Goal: Information Seeking & Learning: Find specific fact

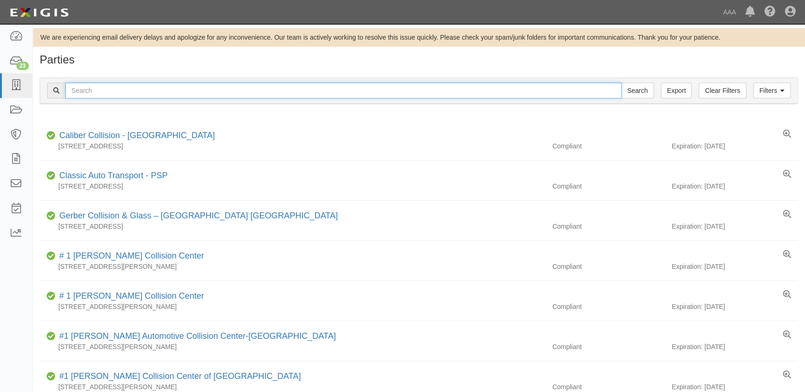
click at [383, 91] on input "text" at bounding box center [343, 91] width 556 height 16
type input "car"
click at [621, 83] on input "Search" at bounding box center [637, 91] width 33 height 16
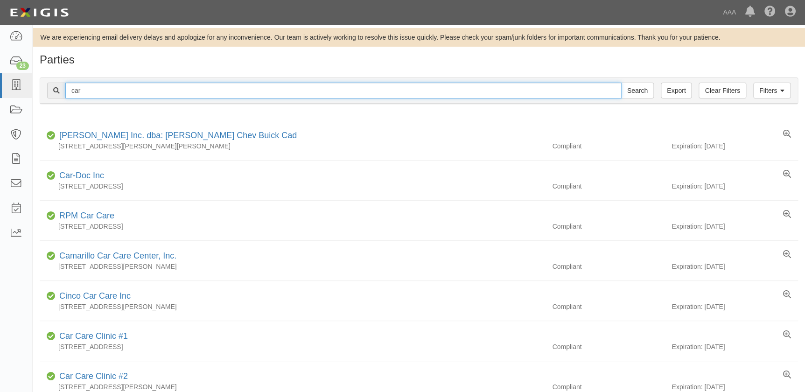
click at [196, 93] on input "car" at bounding box center [343, 91] width 556 height 16
type input "car crafers"
click at [621, 83] on input "Search" at bounding box center [637, 91] width 33 height 16
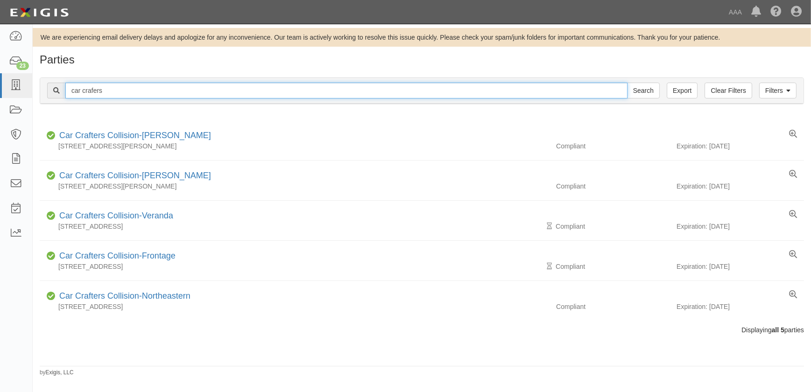
drag, startPoint x: 105, startPoint y: 91, endPoint x: 35, endPoint y: 65, distance: 74.1
click at [37, 79] on div "Filters Clear Filters Export car crafers Search Filters Compliance Status Compl…" at bounding box center [422, 91] width 778 height 43
paste input "US Auto Connection"
type input "US Auto Connection"
click at [627, 83] on input "Search" at bounding box center [643, 91] width 33 height 16
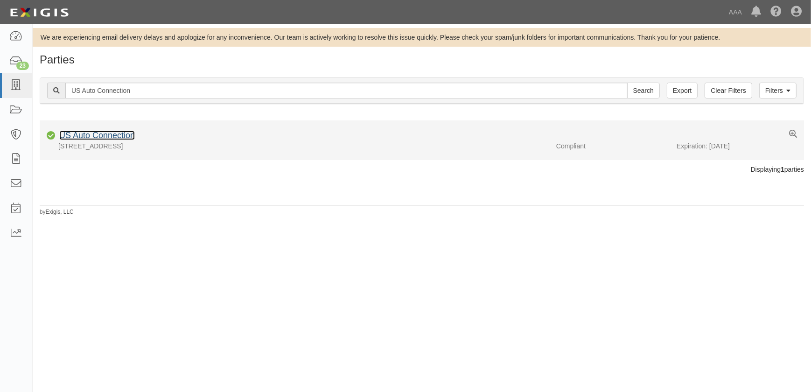
click at [73, 135] on link "US Auto Connection" at bounding box center [97, 135] width 76 height 9
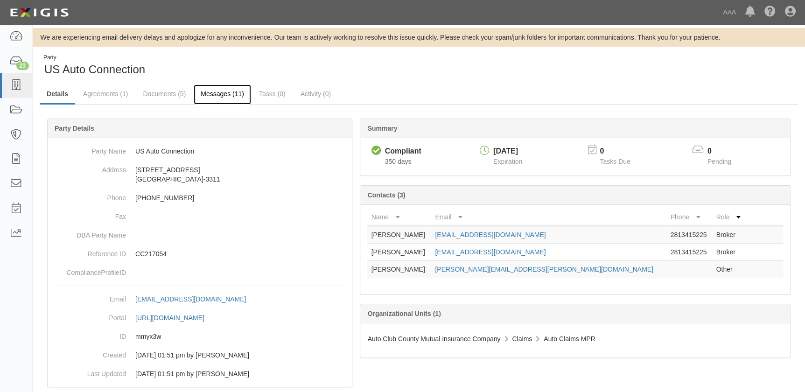
click at [209, 100] on link "Messages (11)" at bounding box center [222, 94] width 57 height 20
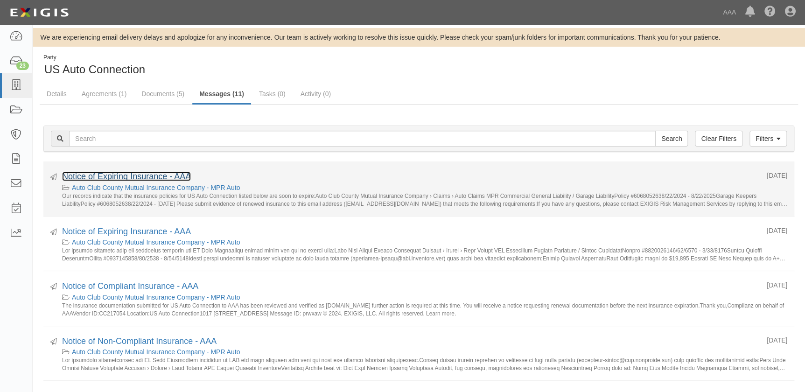
click at [147, 177] on link "Notice of Expiring Insurance - AAA" at bounding box center [126, 176] width 129 height 9
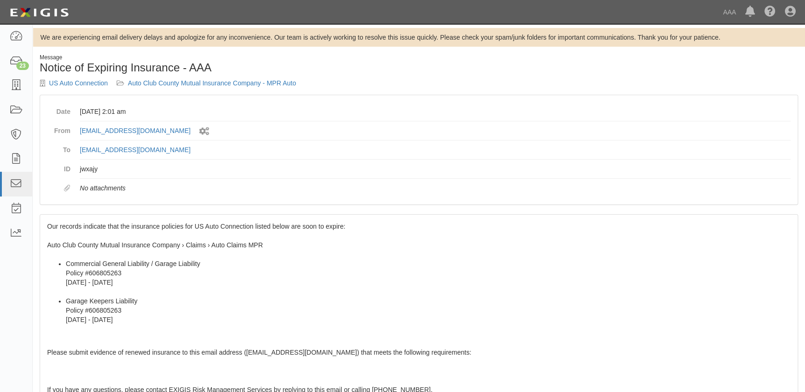
click at [51, 236] on div "Our records indicate that the insurance policies for US Auto Connection listed …" at bounding box center [418, 384] width 757 height 338
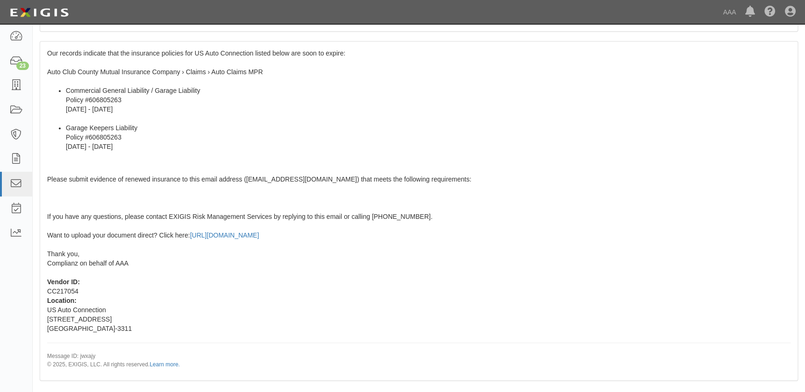
scroll to position [184, 0]
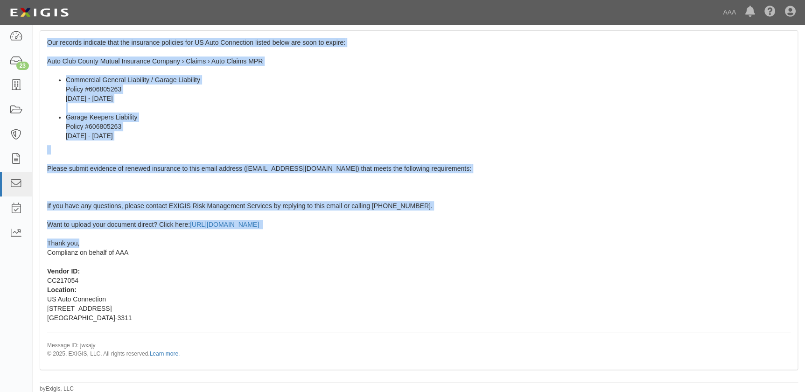
drag, startPoint x: 48, startPoint y: 225, endPoint x: 130, endPoint y: 240, distance: 83.1
click at [130, 240] on div "Our records indicate that the insurance policies for US Auto Connection listed …" at bounding box center [418, 200] width 757 height 338
copy span "Our records indicate that the insurance policies for US Auto Connection listed …"
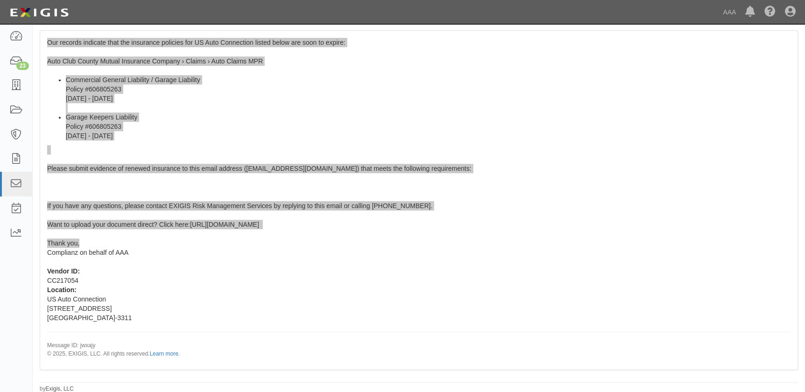
scroll to position [0, 0]
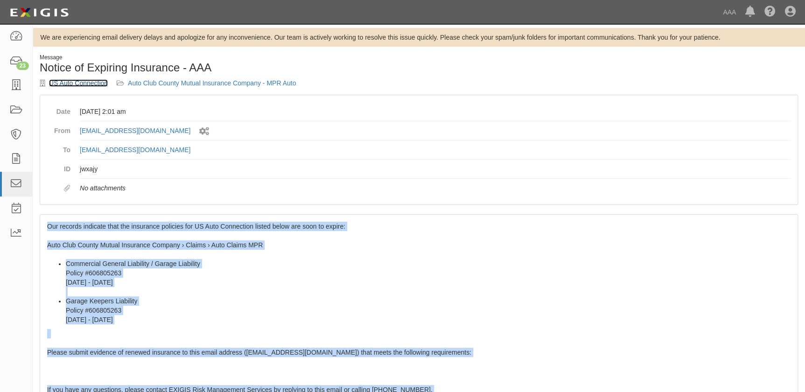
click at [67, 80] on link "US Auto Connection" at bounding box center [78, 82] width 59 height 7
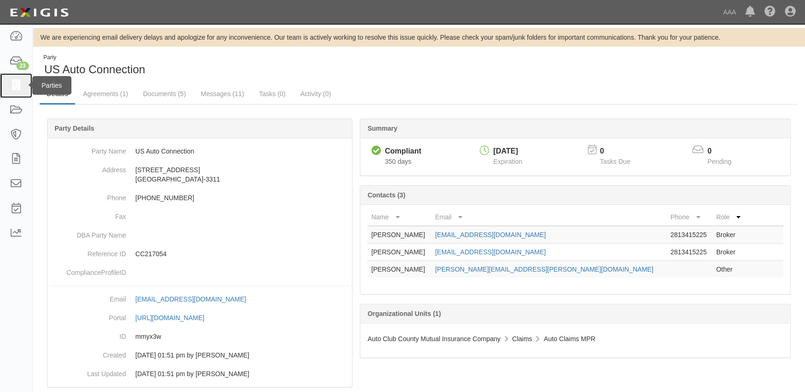
click at [16, 90] on icon at bounding box center [15, 85] width 13 height 11
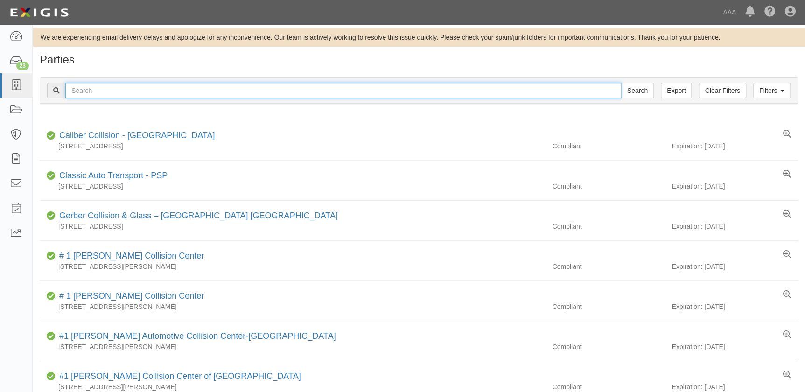
click at [129, 90] on input "text" at bounding box center [343, 91] width 556 height 16
paste input "Henry's Collision Center"
type input "Henry's Collision Center"
click at [621, 83] on input "Search" at bounding box center [637, 91] width 33 height 16
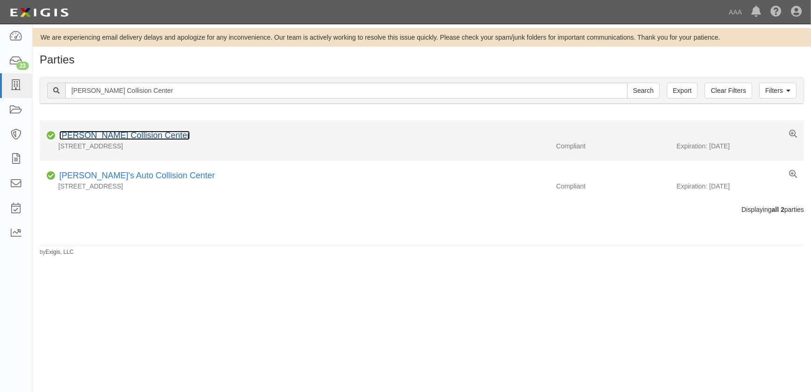
click at [120, 134] on link "[PERSON_NAME] Collision Center" at bounding box center [124, 135] width 131 height 9
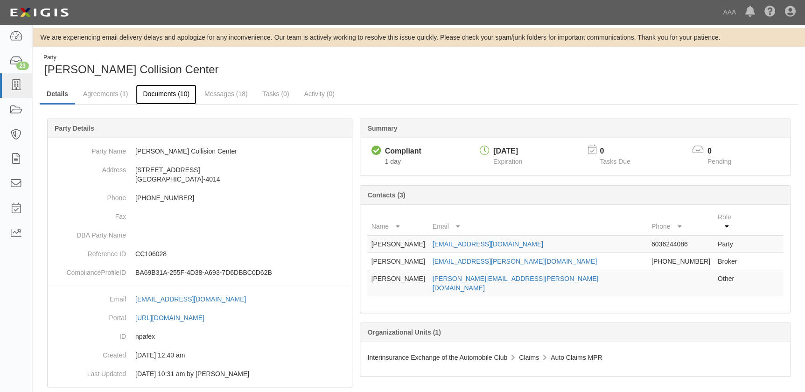
click at [167, 98] on link "Documents (10)" at bounding box center [166, 94] width 61 height 20
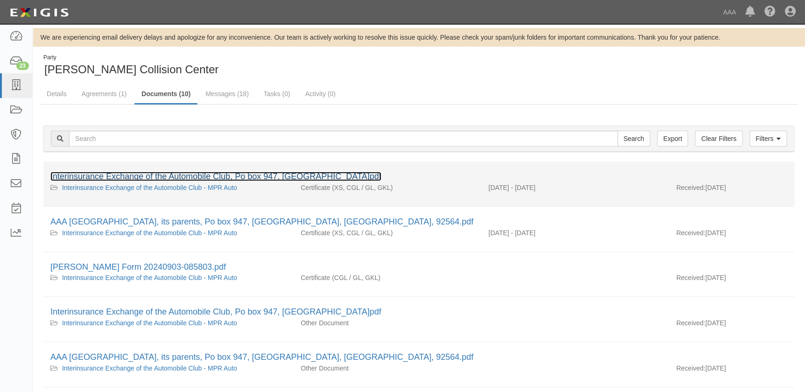
click at [161, 177] on link "Interinsurance Exchange of the Automobile Club, Po box 947, [GEOGRAPHIC_DATA]pdf" at bounding box center [215, 176] width 331 height 9
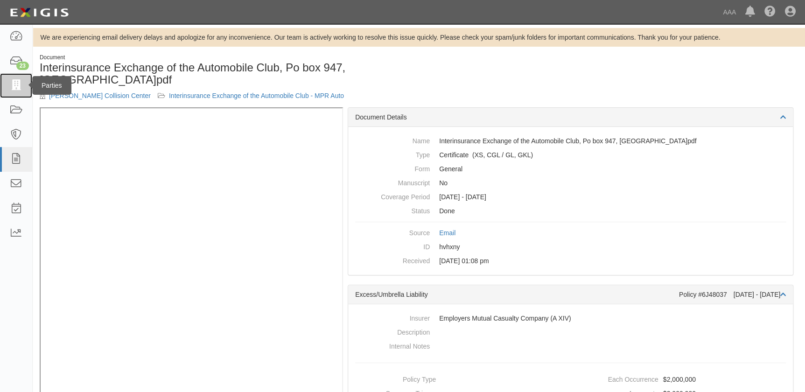
click at [12, 84] on icon at bounding box center [15, 85] width 13 height 11
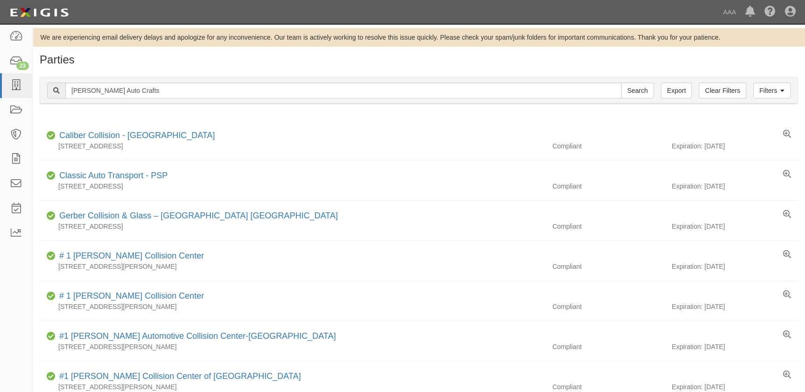
type input "[PERSON_NAME] Auto Crafts"
click at [621, 83] on input "Search" at bounding box center [637, 91] width 33 height 16
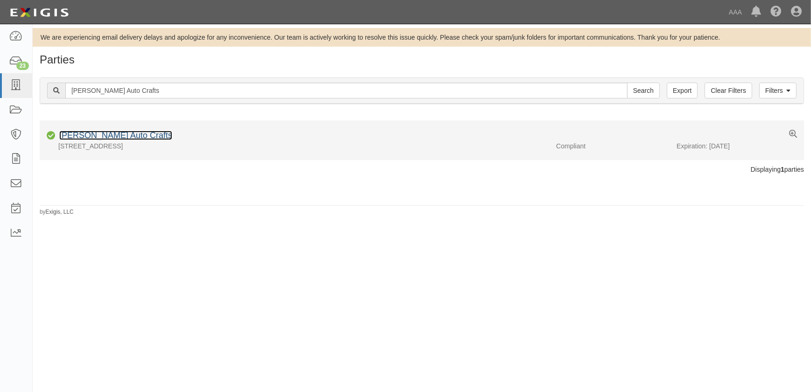
click at [118, 132] on link "[PERSON_NAME] Auto Crafts" at bounding box center [115, 135] width 113 height 9
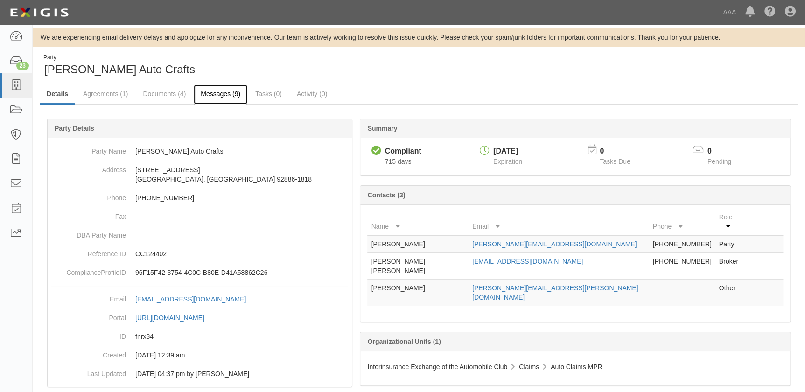
click at [216, 89] on link "Messages (9)" at bounding box center [221, 94] width 54 height 20
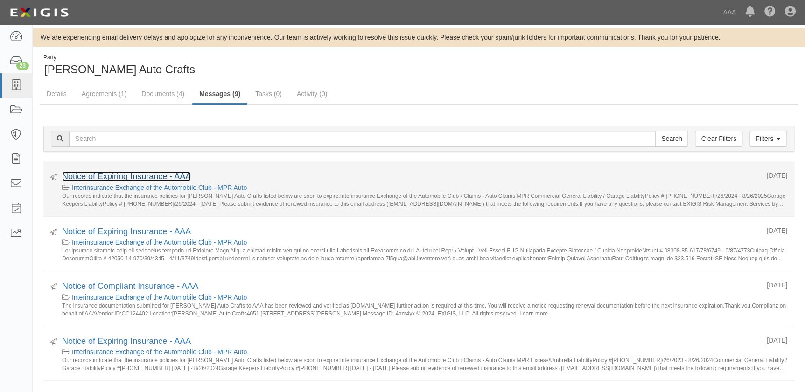
click at [140, 178] on link "Notice of Expiring Insurance - AAA" at bounding box center [126, 176] width 129 height 9
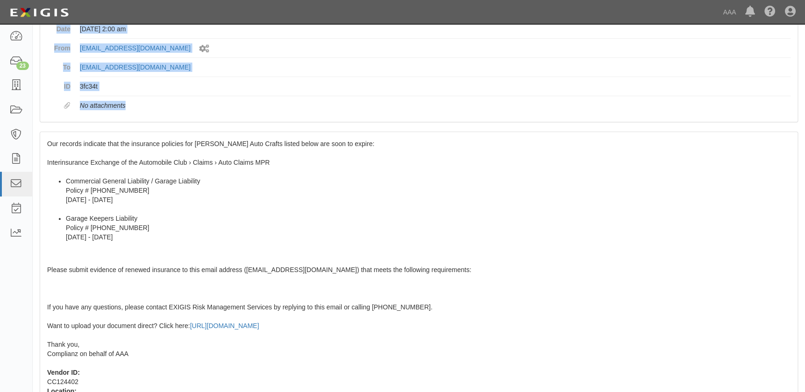
scroll to position [184, 0]
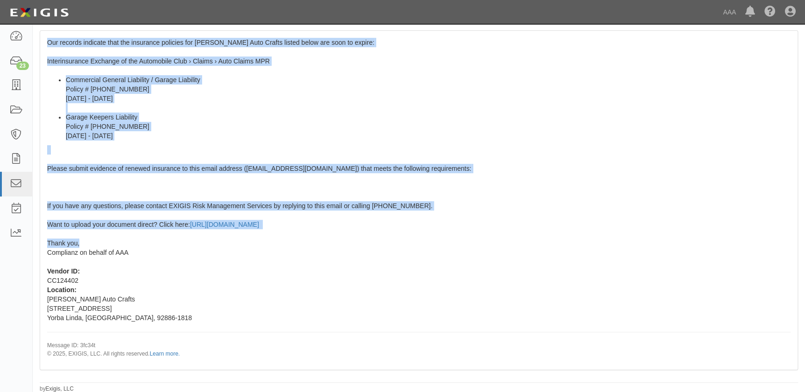
drag, startPoint x: 49, startPoint y: 222, endPoint x: 129, endPoint y: 244, distance: 83.6
click at [129, 244] on div "Our records indicate that the insurance policies for [PERSON_NAME] Auto Crafts …" at bounding box center [418, 200] width 757 height 338
copy span "Our records indicate that the insurance policies for [PERSON_NAME] Auto Crafts …"
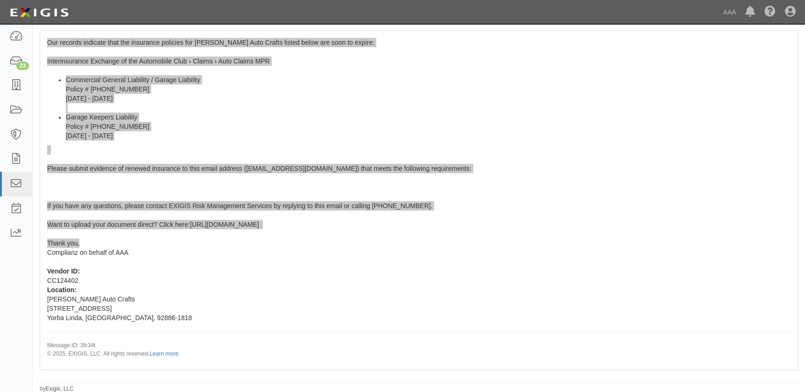
scroll to position [0, 0]
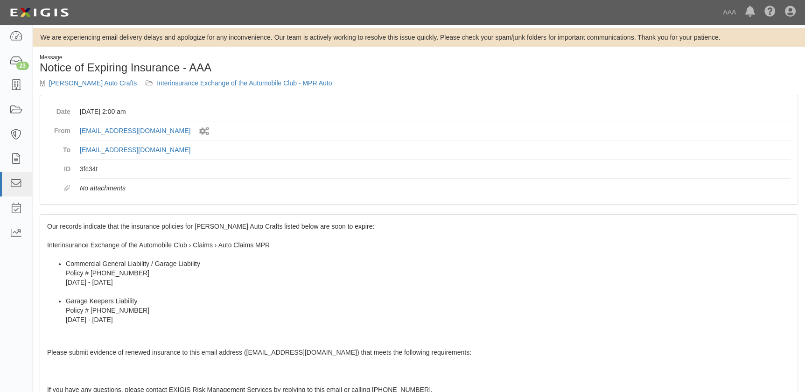
click at [78, 79] on div "[PERSON_NAME] Auto Crafts Interinsurance Exchange of the Automobile Club - MPR …" at bounding box center [226, 82] width 372 height 9
click at [78, 83] on link "[PERSON_NAME] Auto Crafts" at bounding box center [93, 82] width 88 height 7
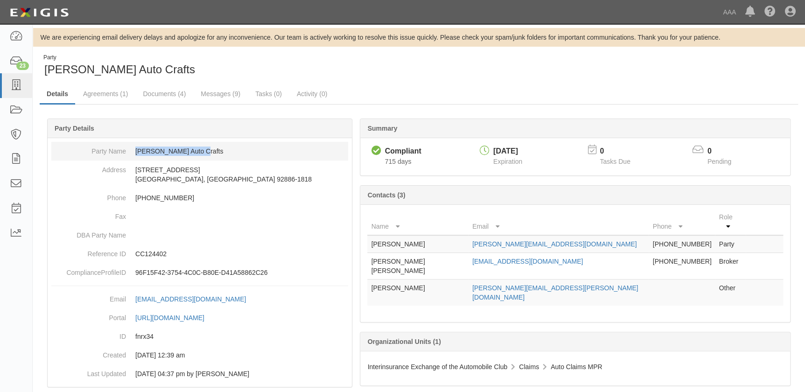
drag, startPoint x: 202, startPoint y: 154, endPoint x: 135, endPoint y: 154, distance: 66.7
click at [135, 154] on dd "[PERSON_NAME] Auto Crafts" at bounding box center [199, 151] width 297 height 19
copy dd "[PERSON_NAME] Auto Crafts"
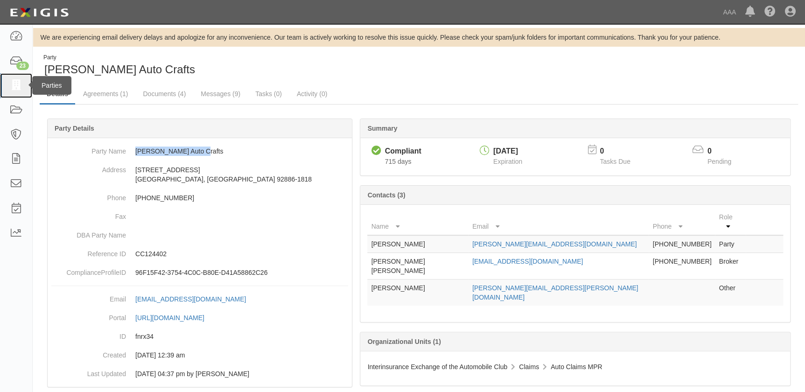
click at [17, 87] on icon at bounding box center [15, 85] width 13 height 11
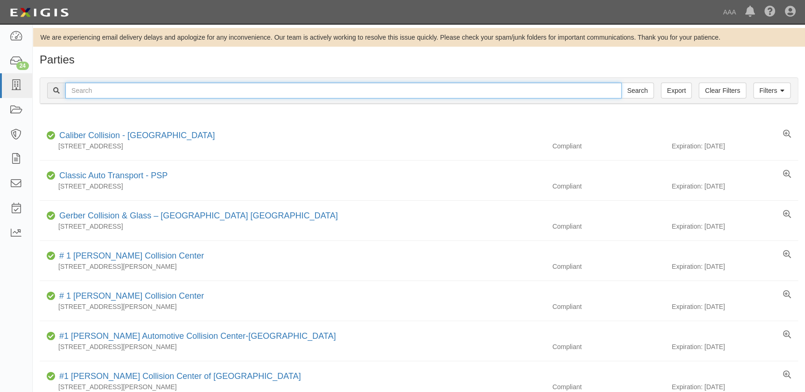
click at [99, 93] on input "text" at bounding box center [343, 91] width 556 height 16
type input "gerber"
click at [621, 83] on input "Search" at bounding box center [637, 91] width 33 height 16
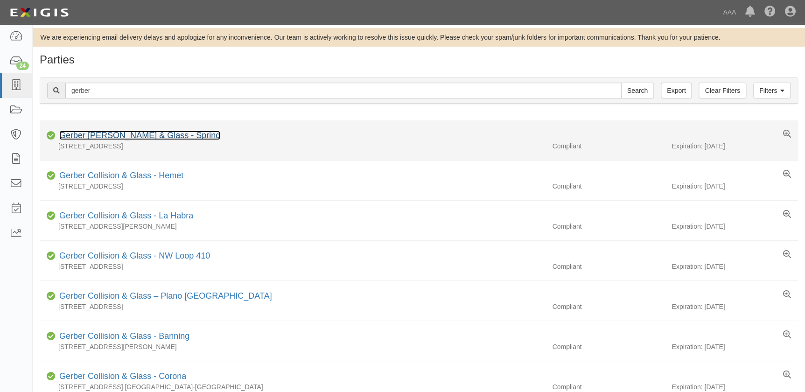
click at [100, 136] on link "Gerber [PERSON_NAME] & Glass - Spring" at bounding box center [139, 135] width 161 height 9
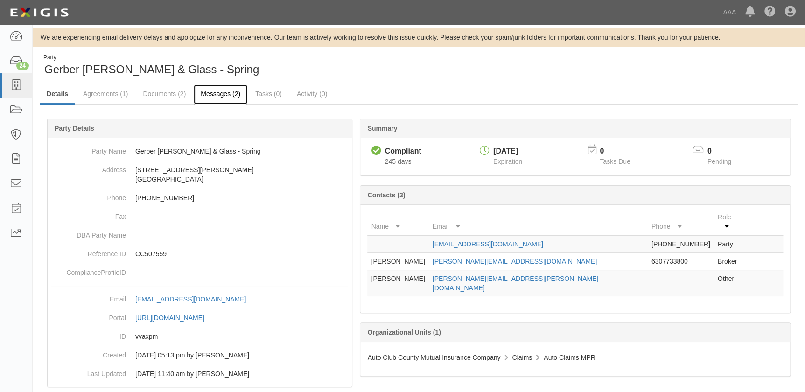
click at [206, 93] on link "Messages (2)" at bounding box center [221, 94] width 54 height 20
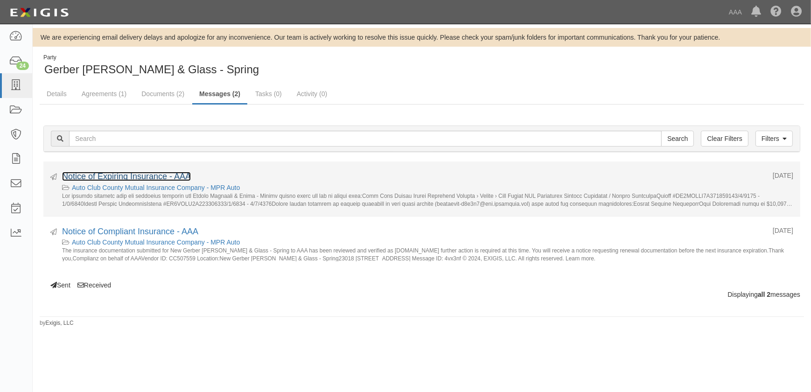
click at [134, 177] on link "Notice of Expiring Insurance - AAA" at bounding box center [126, 176] width 129 height 9
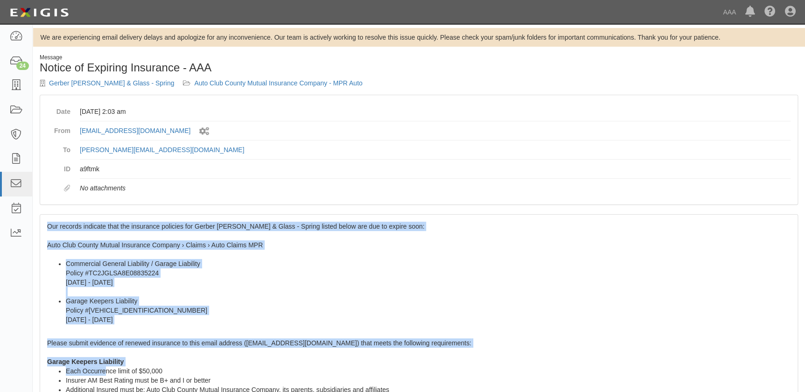
drag, startPoint x: 47, startPoint y: 224, endPoint x: 106, endPoint y: 366, distance: 153.7
drag, startPoint x: 152, startPoint y: 212, endPoint x: 136, endPoint y: 219, distance: 17.3
click at [152, 212] on div "Message Notice of Expiring Insurance - AAA Gerber [PERSON_NAME] & Glass - Sprin…" at bounding box center [419, 392] width 772 height 677
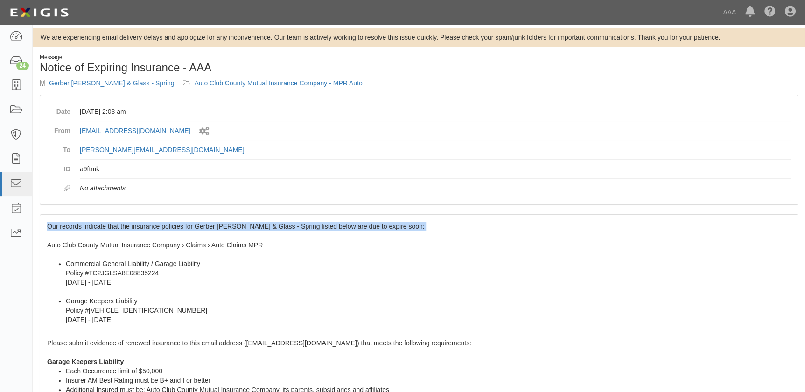
drag, startPoint x: 55, startPoint y: 225, endPoint x: 412, endPoint y: 235, distance: 358.0
copy span "Our records indicate that the insurance policies for Gerber Collison & Glass - …"
click at [59, 84] on link "Gerber [PERSON_NAME] & Glass - Spring" at bounding box center [111, 82] width 125 height 7
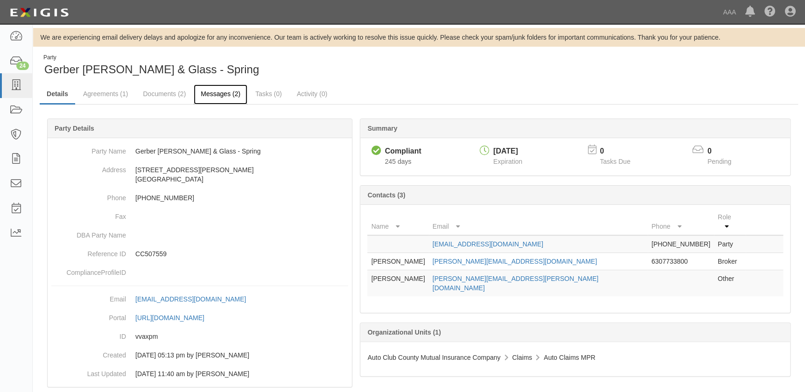
click at [227, 93] on link "Messages (2)" at bounding box center [221, 94] width 54 height 20
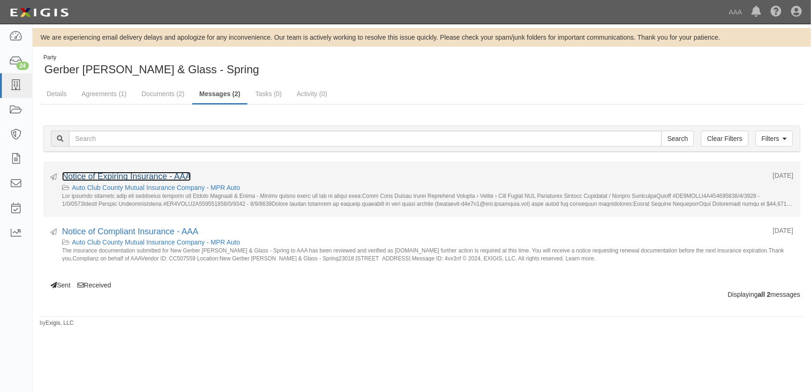
click at [167, 177] on link "Notice of Expiring Insurance - AAA" at bounding box center [126, 176] width 129 height 9
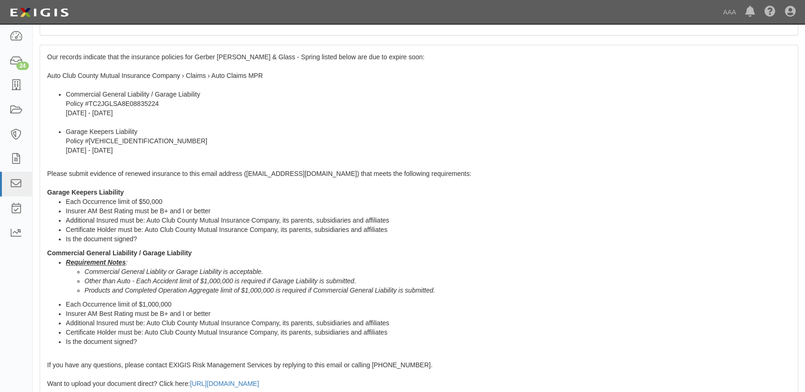
scroll to position [338, 0]
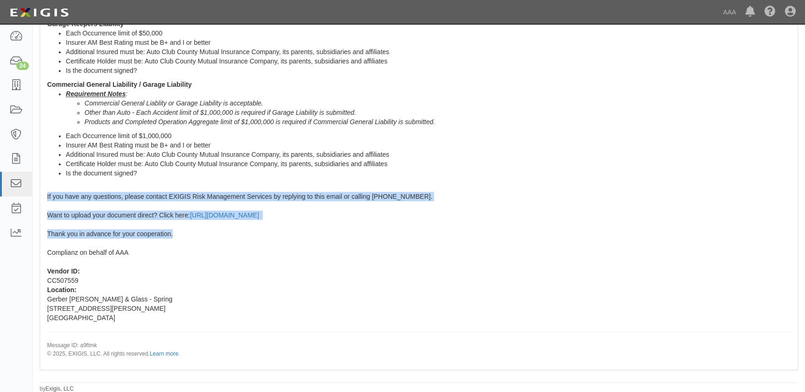
drag, startPoint x: 46, startPoint y: 195, endPoint x: 411, endPoint y: 231, distance: 366.6
click at [411, 231] on div "Our records indicate that the insurance policies for Gerber Collison & Glass - …" at bounding box center [418, 123] width 757 height 492
copy span "If you have any questions, please contact EXIGIS Risk Management Services by re…"
